Goal: Transaction & Acquisition: Purchase product/service

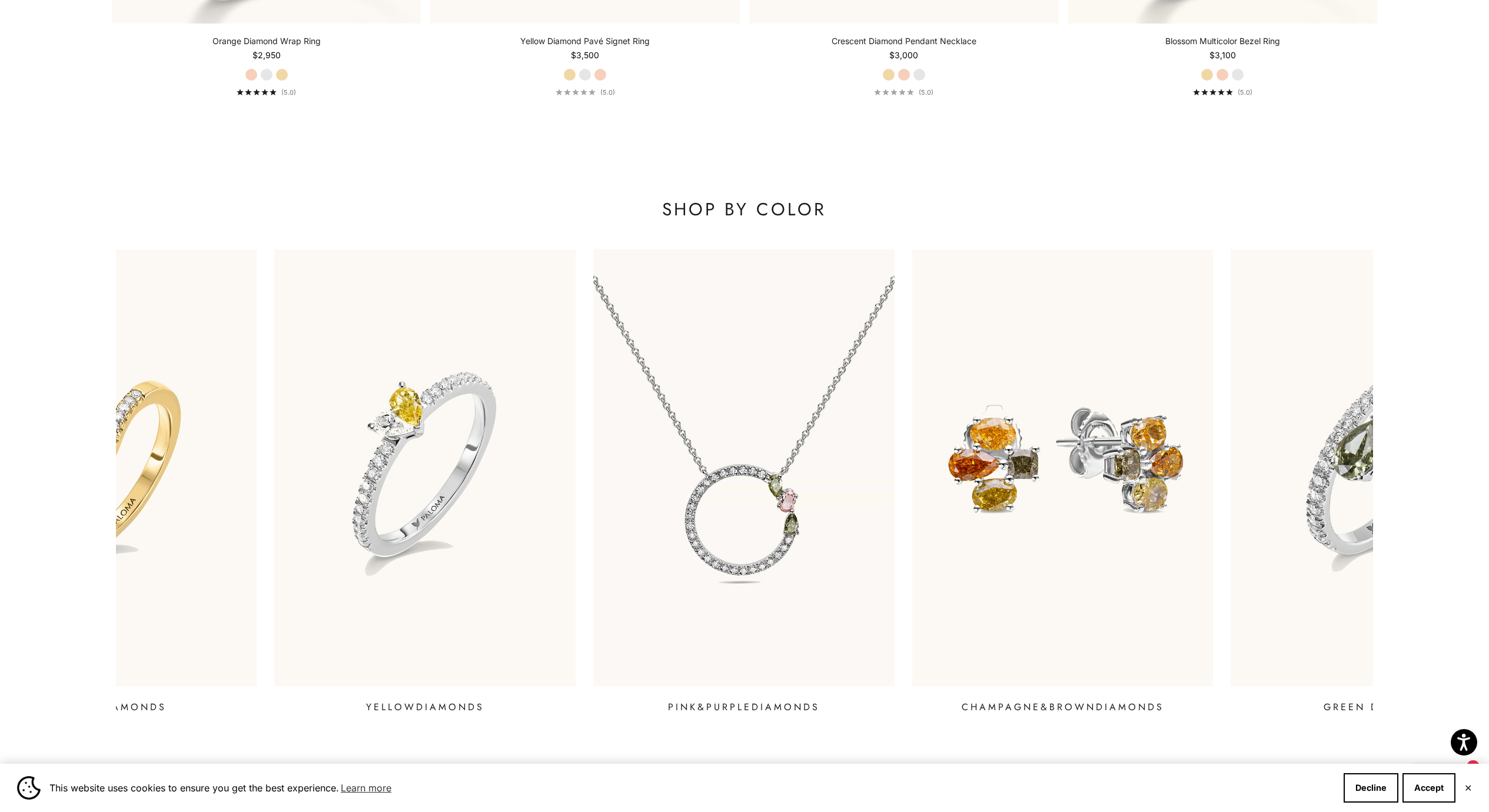
scroll to position [1698, 0]
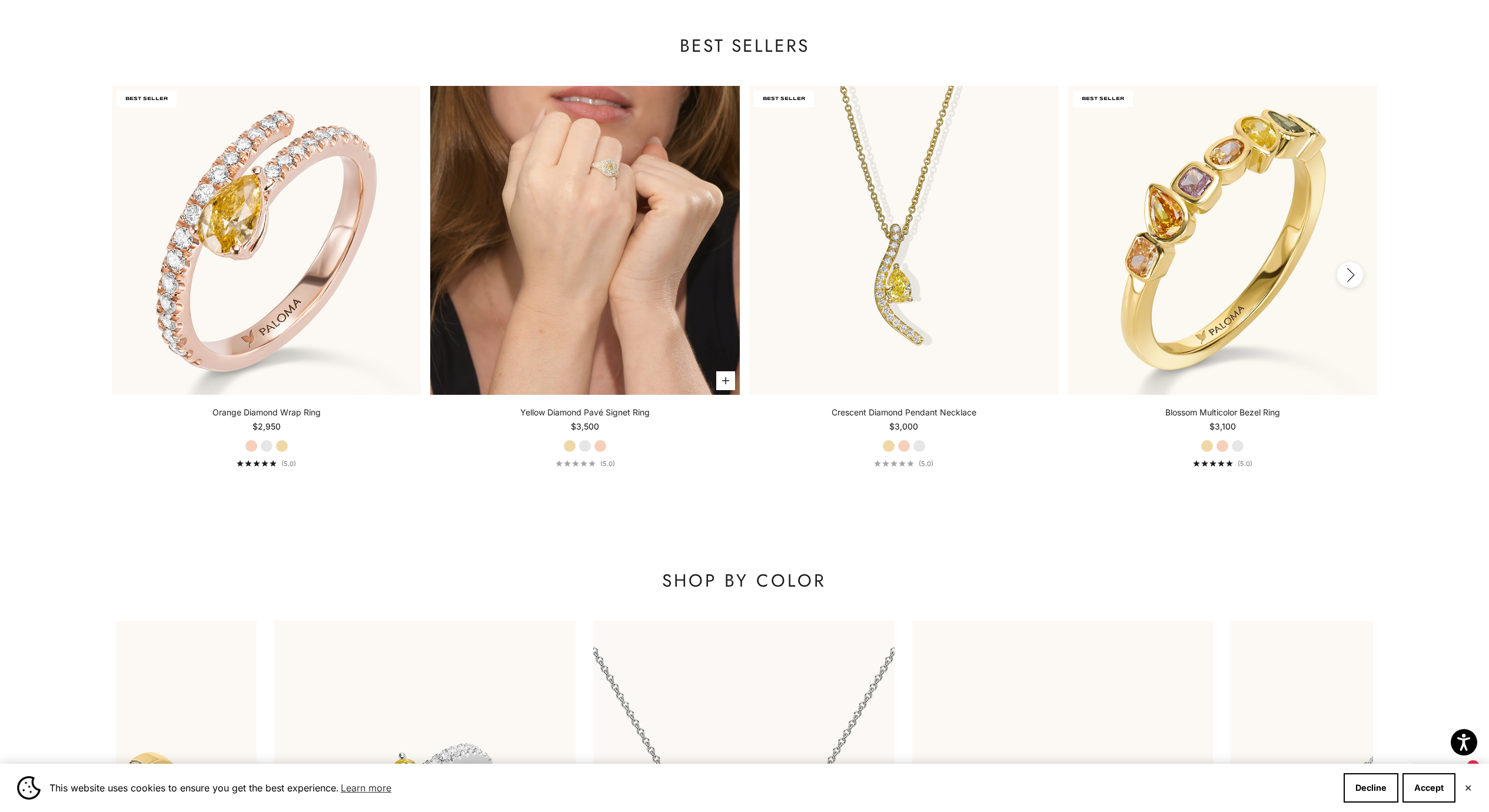
click at [564, 242] on video "#YellowGold\a#WhiteGold\a#RoseGold" at bounding box center [585, 241] width 310 height 310
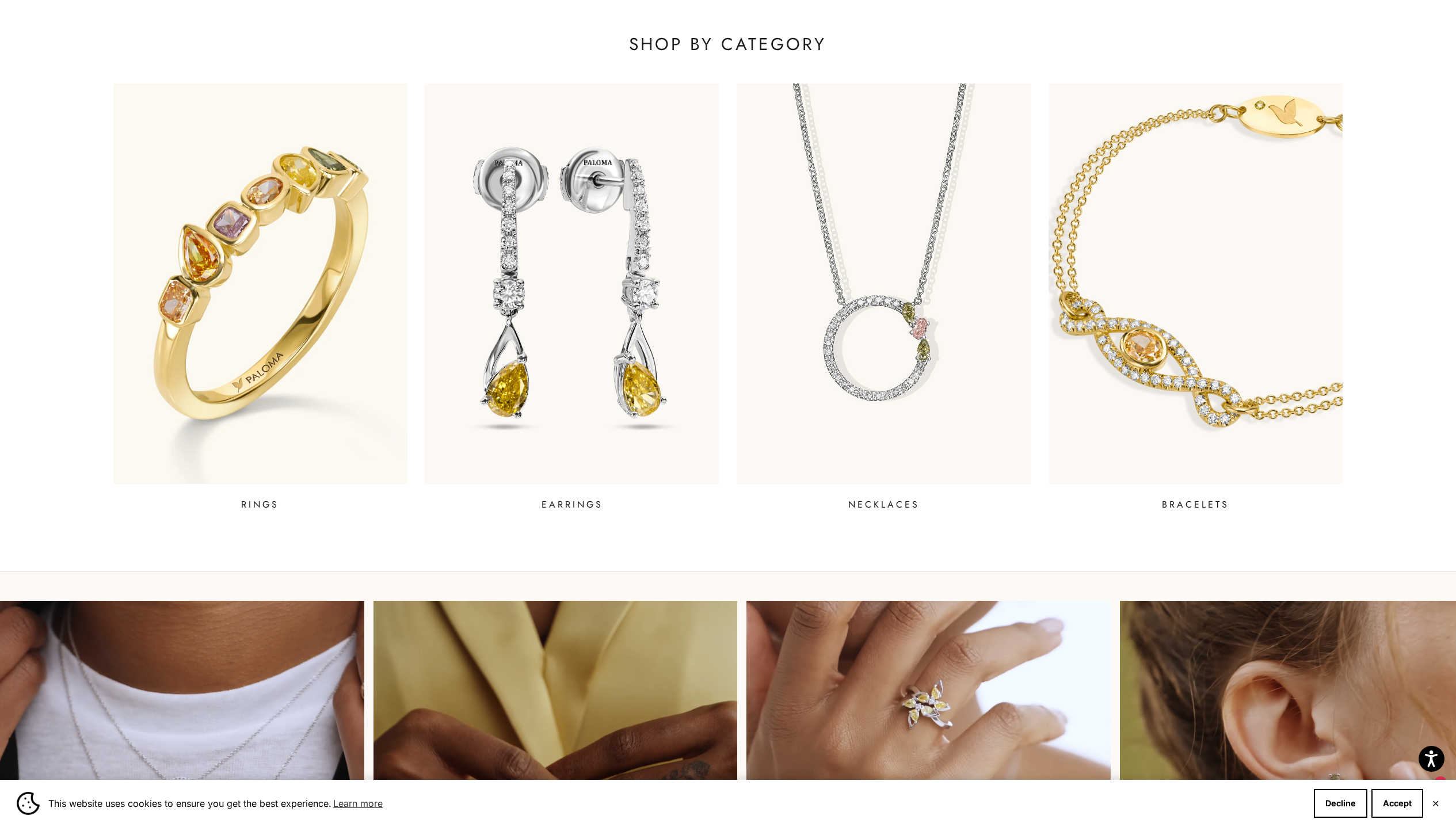
scroll to position [645, 0]
